Goal: Task Accomplishment & Management: Complete application form

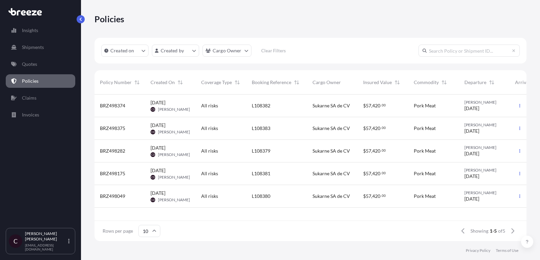
scroll to position [150, 432]
click at [518, 194] on icon "button" at bounding box center [520, 196] width 4 height 4
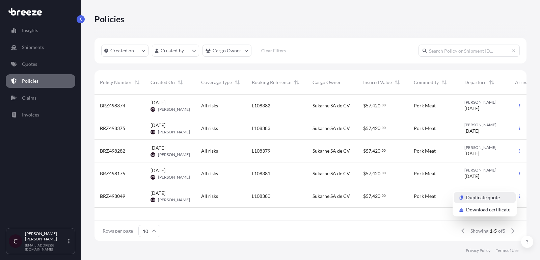
click at [479, 200] on p "Duplicate quote" at bounding box center [483, 197] width 34 height 7
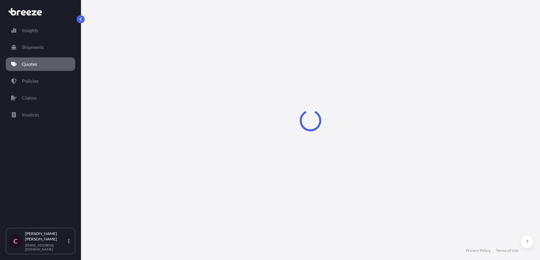
select select "Road"
select select "2"
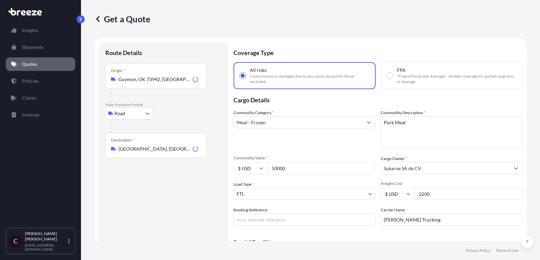
scroll to position [11, 0]
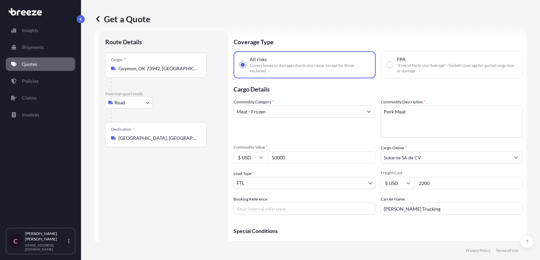
click at [307, 205] on input "Booking Reference" at bounding box center [305, 208] width 142 height 12
paste input "L108570"
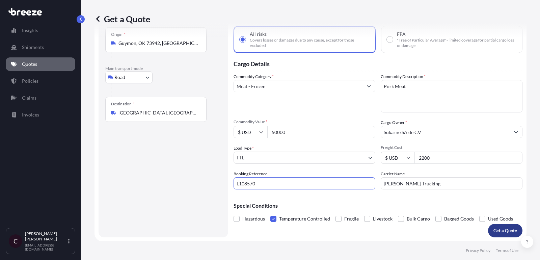
type input "L108570"
click at [497, 230] on p "Get a Quote" at bounding box center [505, 230] width 24 height 7
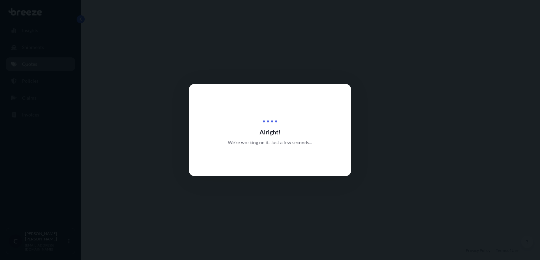
select select "Road"
select select "2"
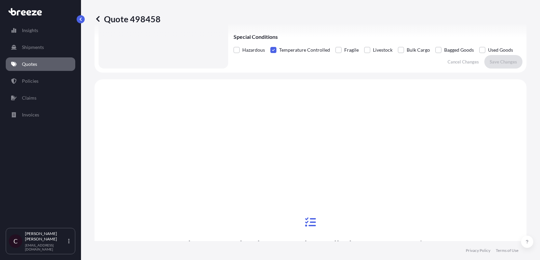
scroll to position [168, 0]
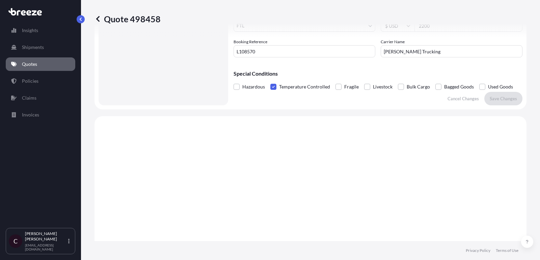
click at [39, 63] on link "Quotes" at bounding box center [41, 63] width 70 height 13
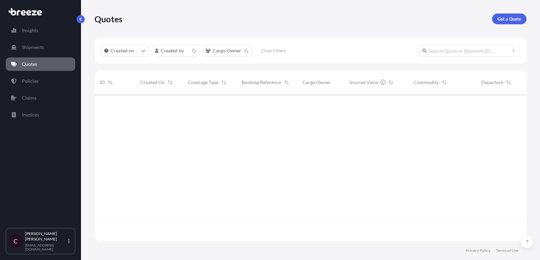
scroll to position [150, 432]
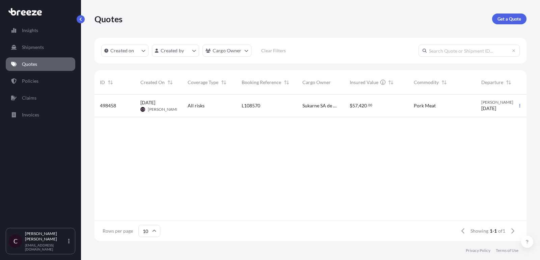
click at [285, 108] on div "L108570" at bounding box center [267, 105] width 50 height 7
select select "Road"
select select "2"
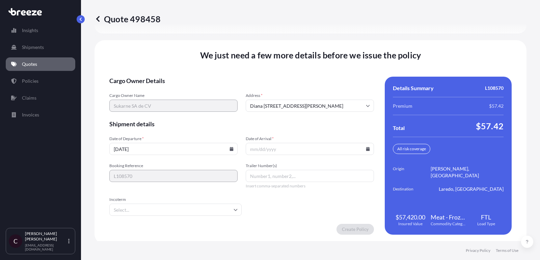
scroll to position [1042, 0]
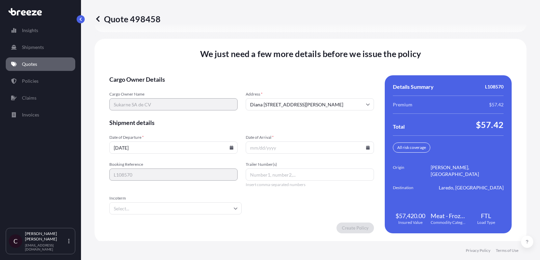
click at [264, 170] on input "Trailer Number(s)" at bounding box center [310, 174] width 128 height 12
paste input "K287"
type input "K287"
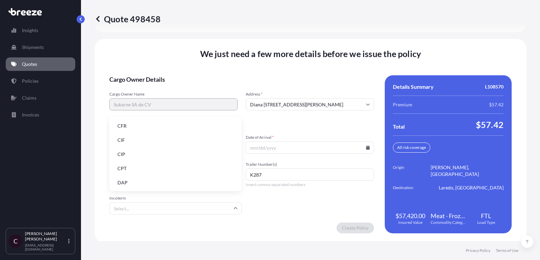
click at [172, 210] on input "Incoterm" at bounding box center [175, 208] width 132 height 12
click at [166, 184] on li "DAP" at bounding box center [175, 182] width 127 height 13
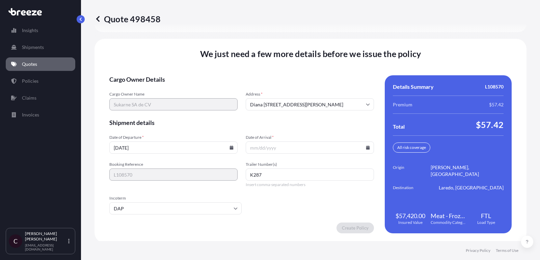
click at [294, 146] on input "Date of Arrival *" at bounding box center [310, 147] width 128 height 12
click at [290, 151] on input "Date of Arrival *" at bounding box center [310, 147] width 128 height 12
click at [290, 148] on input "Date of Arrival *" at bounding box center [310, 147] width 128 height 12
click at [367, 145] on icon at bounding box center [368, 147] width 4 height 4
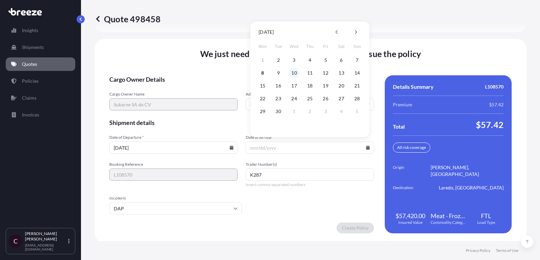
click at [295, 74] on button "10" at bounding box center [294, 72] width 11 height 11
type input "[DATE]"
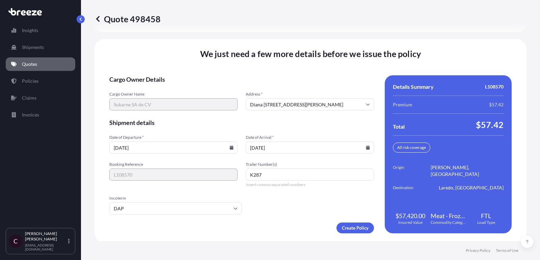
click at [186, 145] on input "[DATE]" at bounding box center [173, 147] width 128 height 12
click at [229, 142] on input "[DATE]" at bounding box center [173, 147] width 128 height 12
click at [216, 149] on input "[DATE]" at bounding box center [173, 147] width 128 height 12
click at [230, 146] on icon at bounding box center [232, 147] width 4 height 4
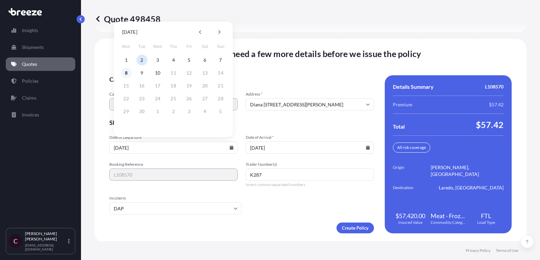
click at [129, 72] on button "8" at bounding box center [126, 72] width 11 height 11
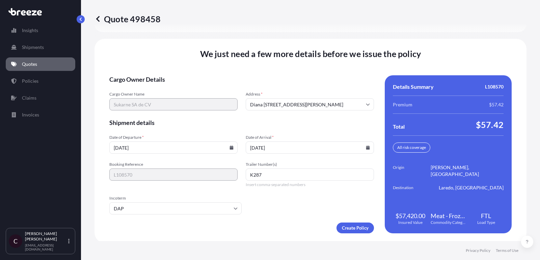
type input "[DATE]"
click at [366, 145] on icon at bounding box center [368, 147] width 4 height 4
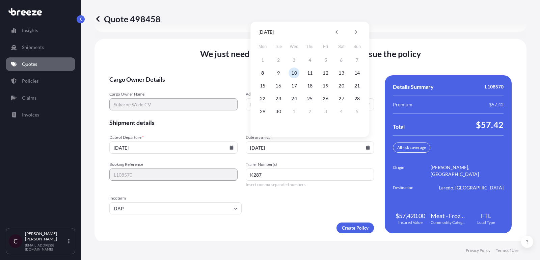
click at [294, 73] on button "10" at bounding box center [294, 72] width 11 height 11
